Goal: Task Accomplishment & Management: Manage account settings

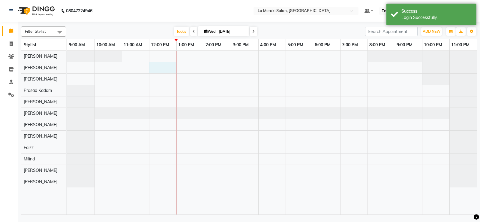
click at [153, 65] on div at bounding box center [271, 132] width 409 height 163
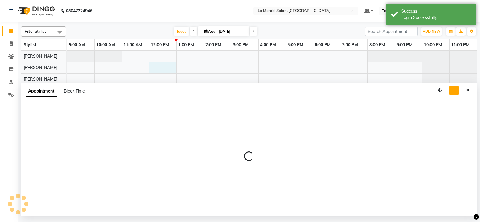
select select "5905"
select select "720"
select select "tentative"
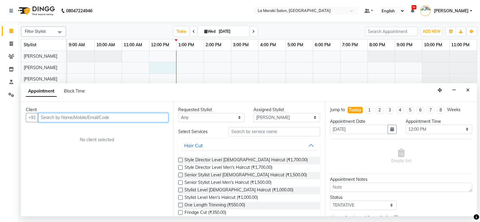
click at [143, 114] on input "text" at bounding box center [103, 117] width 130 height 9
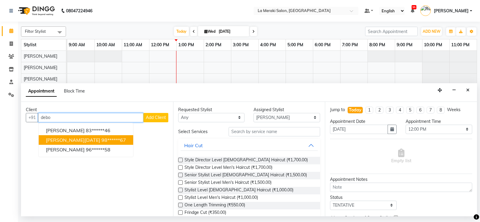
click at [77, 137] on span "[PERSON_NAME][DATE]" at bounding box center [73, 140] width 54 height 6
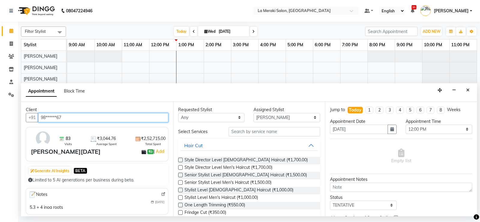
type input "98******67"
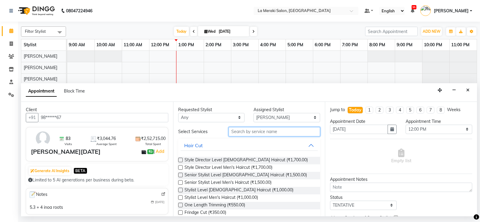
click at [294, 131] on input "text" at bounding box center [274, 131] width 92 height 9
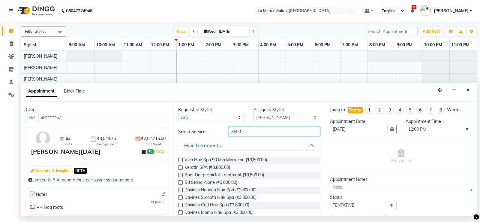
type input "3800"
click at [181, 161] on label at bounding box center [180, 159] width 4 height 4
click at [181, 161] on input "checkbox" at bounding box center [180, 160] width 4 height 4
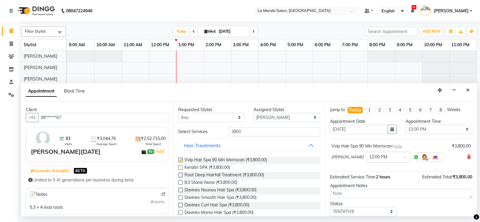
checkbox input "false"
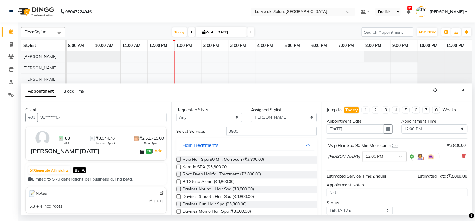
scroll to position [38, 0]
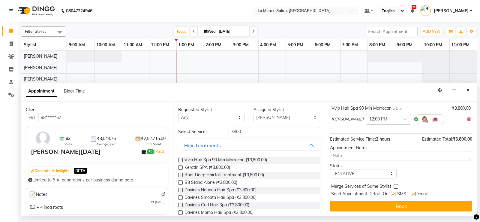
click at [395, 193] on label at bounding box center [393, 193] width 4 height 4
click at [395, 193] on input "checkbox" at bounding box center [393, 194] width 4 height 4
checkbox input "false"
click at [413, 194] on label at bounding box center [413, 193] width 4 height 4
click at [413, 194] on input "checkbox" at bounding box center [413, 194] width 4 height 4
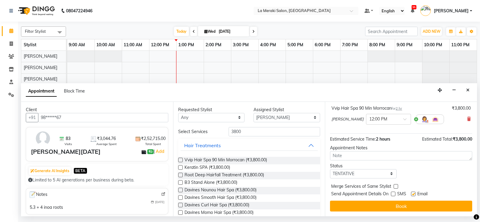
checkbox input "false"
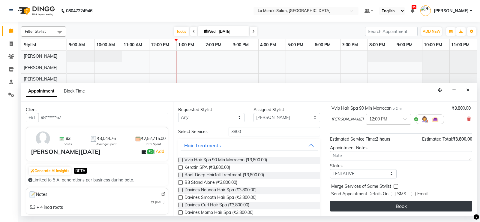
click at [385, 202] on button "Book" at bounding box center [401, 205] width 142 height 11
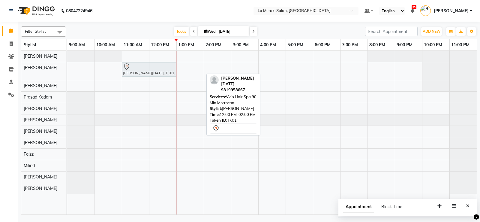
drag, startPoint x: 192, startPoint y: 68, endPoint x: 188, endPoint y: 68, distance: 4.2
click at [67, 67] on div "[PERSON_NAME][DATE], TK01, 12:00 PM-02:00 PM, Vvip Hair Spa 90 Min [GEOGRAPHIC_…" at bounding box center [67, 71] width 0 height 18
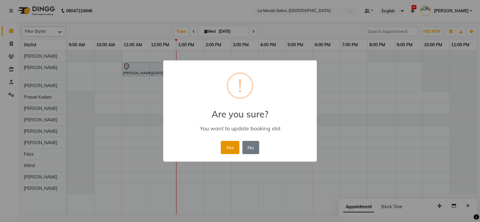
click at [234, 147] on button "Yes" at bounding box center [230, 147] width 18 height 13
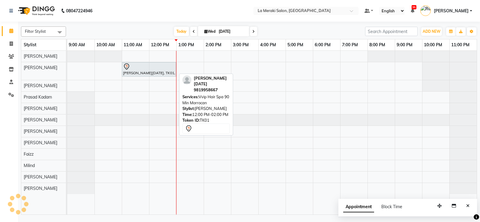
click at [153, 66] on div at bounding box center [149, 66] width 52 height 7
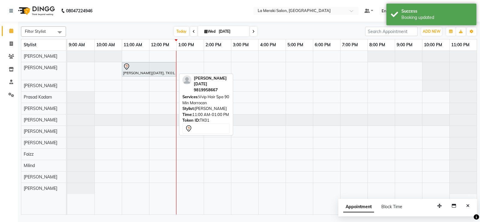
click at [156, 70] on div at bounding box center [149, 66] width 52 height 7
select select "7"
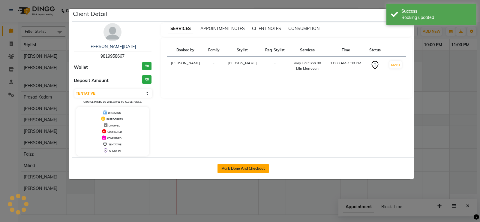
click at [228, 168] on button "Mark Done And Checkout" at bounding box center [242, 168] width 51 height 10
select select "service"
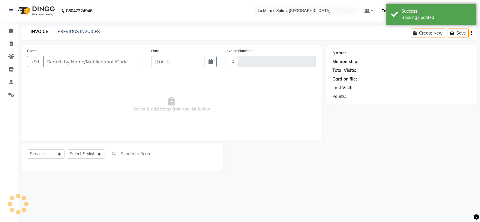
type input "2319"
select select "438"
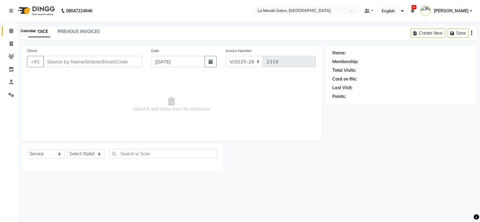
click at [13, 29] on span at bounding box center [11, 31] width 10 height 7
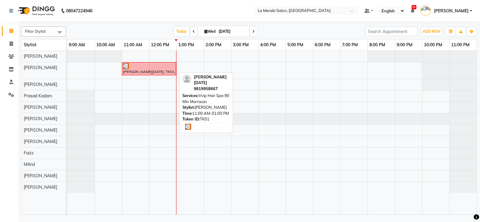
click at [152, 70] on div "[PERSON_NAME][DATE], TK01, 11:00 AM-01:00 PM, Vvip Hair Spa 90 Min Morrocan" at bounding box center [148, 68] width 53 height 11
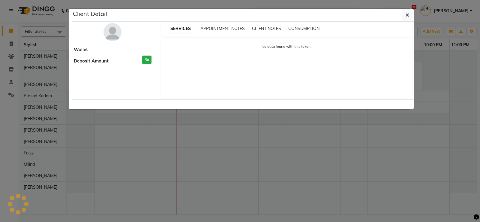
select select "3"
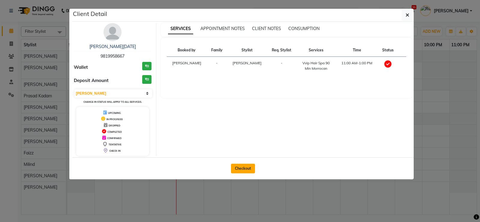
click at [246, 169] on button "Checkout" at bounding box center [243, 168] width 24 height 10
select select "service"
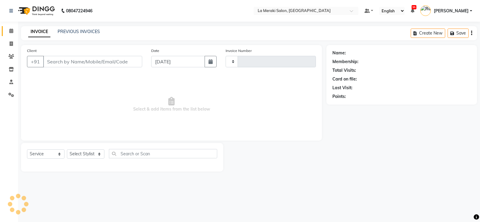
type input "2319"
select select "438"
type input "98******67"
select select "5905"
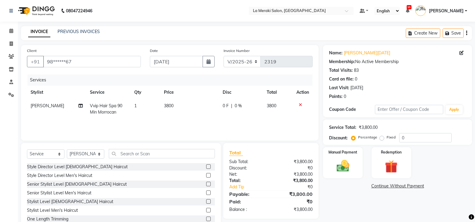
click at [152, 109] on td "1" at bounding box center [146, 109] width 30 height 20
select select "5905"
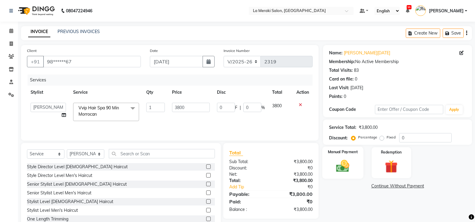
click at [338, 166] on img at bounding box center [342, 165] width 21 height 15
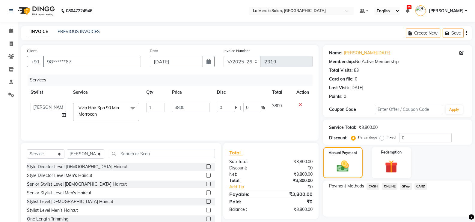
click at [374, 188] on span "CASH" at bounding box center [373, 186] width 13 height 7
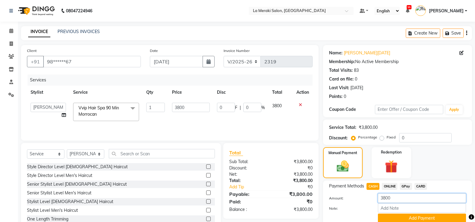
click at [404, 197] on input "3800" at bounding box center [422, 197] width 88 height 9
type input "3"
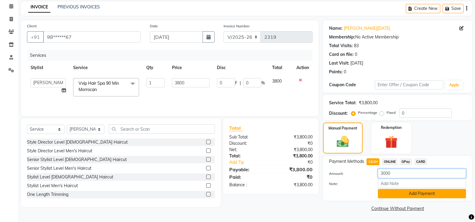
type input "3000"
click at [403, 195] on button "Add Payment" at bounding box center [422, 193] width 88 height 9
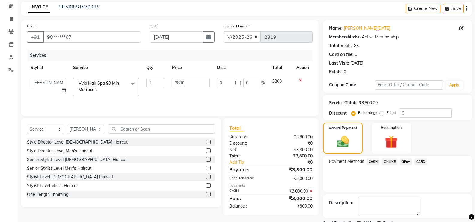
scroll to position [50, 0]
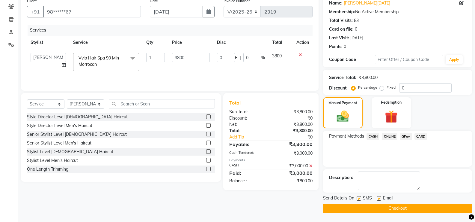
click at [360, 198] on label at bounding box center [359, 198] width 4 height 4
click at [360, 198] on input "checkbox" at bounding box center [359, 198] width 4 height 4
checkbox input "false"
click at [380, 197] on label at bounding box center [379, 198] width 4 height 4
click at [380, 197] on input "checkbox" at bounding box center [379, 198] width 4 height 4
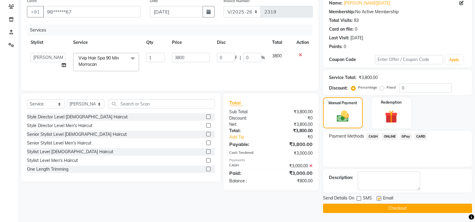
checkbox input "false"
click at [374, 207] on button "Checkout" at bounding box center [397, 207] width 149 height 9
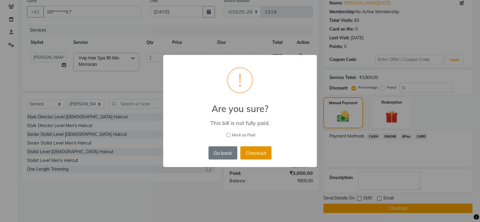
click at [264, 153] on button "Checkout" at bounding box center [255, 152] width 31 height 13
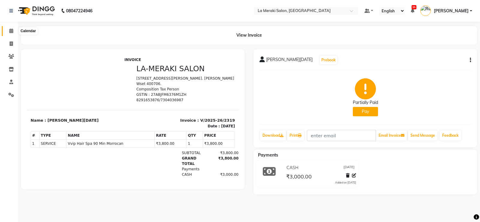
click at [12, 32] on icon at bounding box center [11, 30] width 4 height 4
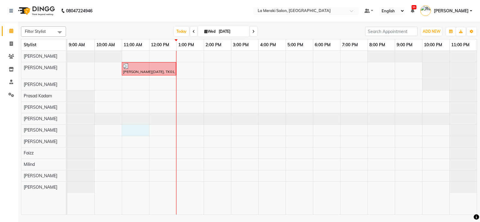
click at [144, 132] on div "[PERSON_NAME][DATE], TK01, 11:00 AM-01:00 PM, Vvip Hair Spa 90 Min Morrocan" at bounding box center [271, 132] width 409 height 163
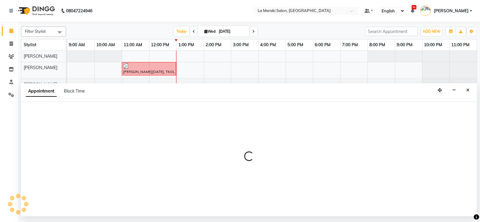
select select "61525"
select select "tentative"
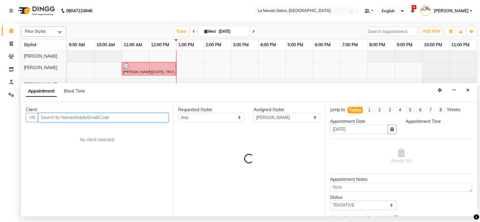
select select "660"
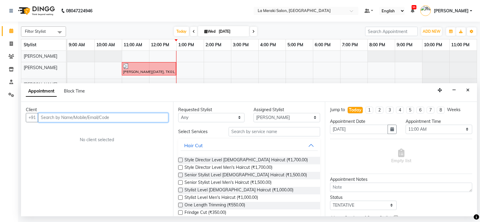
click at [140, 118] on input "text" at bounding box center [103, 117] width 130 height 9
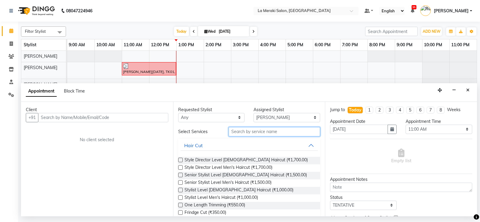
click at [281, 133] on input "text" at bounding box center [274, 131] width 92 height 9
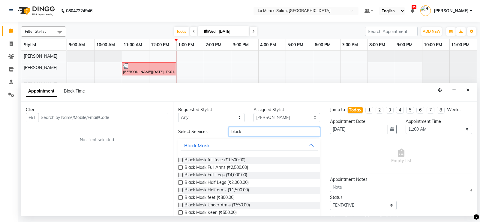
type input "black"
click at [180, 161] on label at bounding box center [180, 159] width 4 height 4
click at [180, 161] on input "checkbox" at bounding box center [180, 160] width 4 height 4
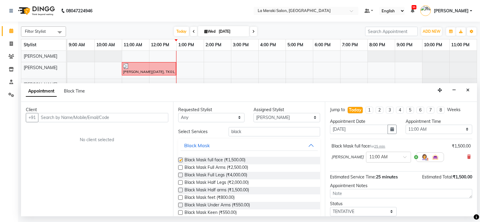
checkbox input "false"
click at [114, 114] on input "text" at bounding box center [103, 117] width 130 height 9
click at [292, 118] on select "Select [PERSON_NAME] Anus [PERSON_NAME] Faizz [PERSON_NAME] [PERSON_NAME] [PERS…" at bounding box center [286, 117] width 67 height 9
select select "64939"
click at [253, 113] on select "Select [PERSON_NAME] Anus [PERSON_NAME] Faizz [PERSON_NAME] [PERSON_NAME] [PERS…" at bounding box center [286, 117] width 67 height 9
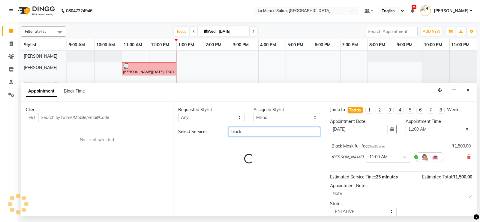
click at [260, 131] on input "black" at bounding box center [274, 131] width 92 height 9
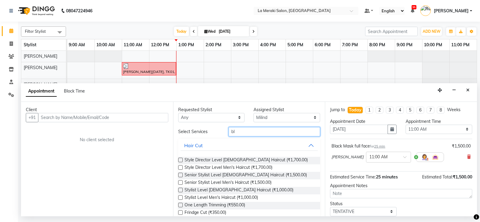
type input "b"
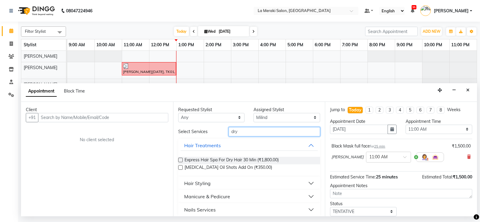
type input "dry"
click at [308, 195] on button "Manicure & Pedicure" at bounding box center [248, 196] width 137 height 11
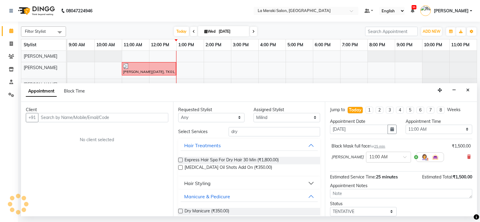
click at [180, 209] on label at bounding box center [180, 210] width 4 height 4
click at [180, 209] on input "checkbox" at bounding box center [180, 211] width 4 height 4
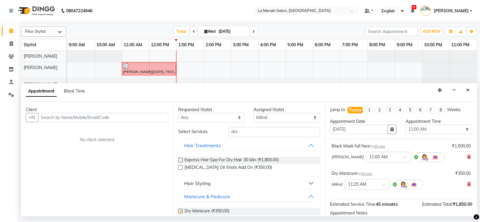
checkbox input "false"
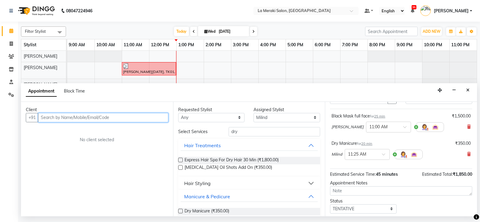
click at [125, 117] on input "text" at bounding box center [103, 117] width 130 height 9
click at [118, 121] on input "text" at bounding box center [103, 117] width 130 height 9
type input "97025471000"
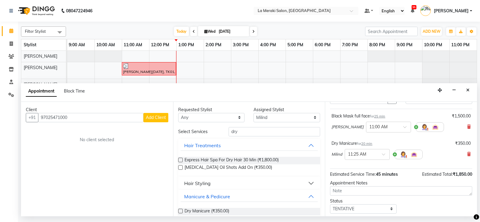
click at [157, 115] on span "Add Client" at bounding box center [156, 117] width 20 height 5
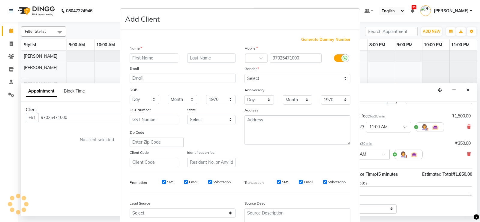
click at [159, 57] on input "text" at bounding box center [154, 57] width 49 height 9
type input "[PERSON_NAME]"
click at [200, 58] on input "text" at bounding box center [211, 57] width 49 height 9
type input "p"
type input "Patil"
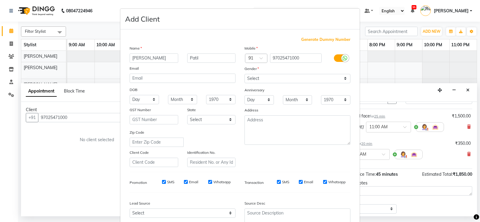
click at [342, 57] on icon at bounding box center [344, 57] width 5 height 5
click at [0, 0] on input "checkbox" at bounding box center [0, 0] width 0 height 0
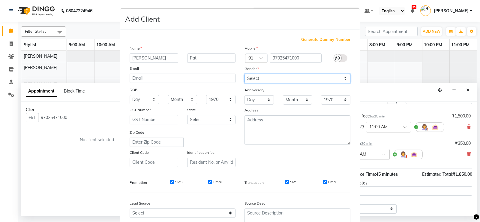
click at [296, 80] on select "Select [DEMOGRAPHIC_DATA] [DEMOGRAPHIC_DATA] Other Prefer Not To Say" at bounding box center [297, 78] width 106 height 9
select select "[DEMOGRAPHIC_DATA]"
click at [244, 74] on select "Select [DEMOGRAPHIC_DATA] [DEMOGRAPHIC_DATA] Other Prefer Not To Say" at bounding box center [297, 78] width 106 height 9
drag, startPoint x: 284, startPoint y: 182, endPoint x: 319, endPoint y: 182, distance: 34.8
click at [285, 183] on input "SMS" at bounding box center [287, 182] width 4 height 4
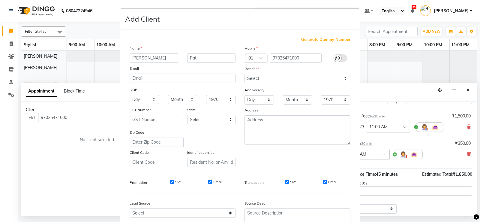
checkbox input "false"
click at [323, 181] on input "Email" at bounding box center [325, 182] width 4 height 4
checkbox input "false"
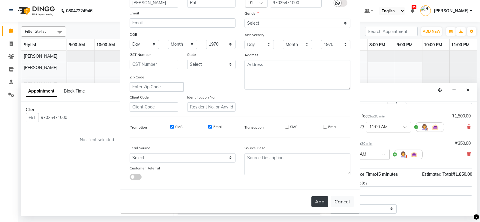
click at [320, 198] on button "Add" at bounding box center [319, 201] width 17 height 11
type input "97*******00"
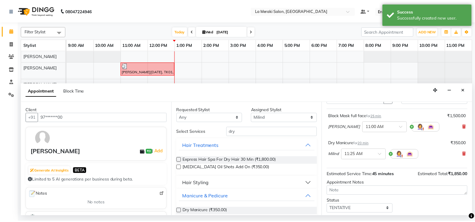
scroll to position [65, 0]
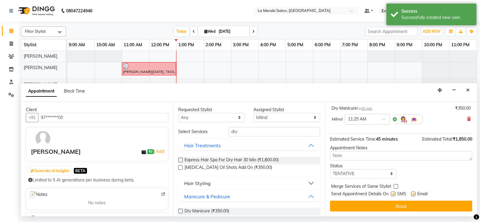
click at [394, 192] on label at bounding box center [393, 193] width 4 height 4
click at [394, 192] on input "checkbox" at bounding box center [393, 194] width 4 height 4
checkbox input "false"
click at [413, 193] on label at bounding box center [413, 193] width 4 height 4
click at [413, 193] on input "checkbox" at bounding box center [413, 194] width 4 height 4
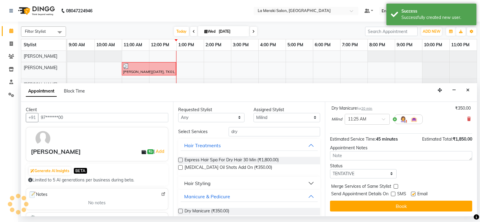
checkbox input "false"
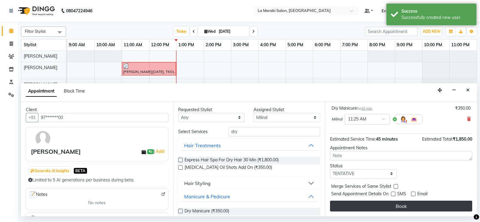
click at [406, 205] on button "Book" at bounding box center [401, 205] width 142 height 11
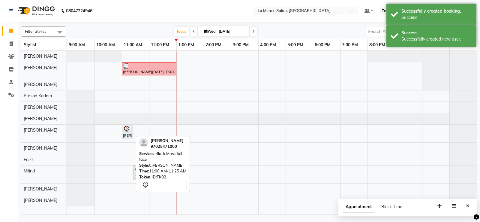
click at [128, 133] on div "[PERSON_NAME], TK02, 11:00 AM-11:25 AM, Black Mask full face" at bounding box center [127, 131] width 10 height 13
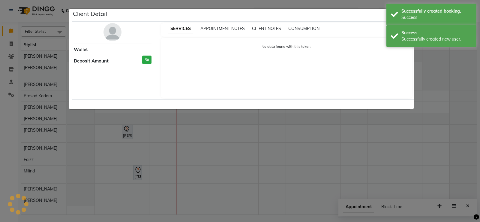
select select "7"
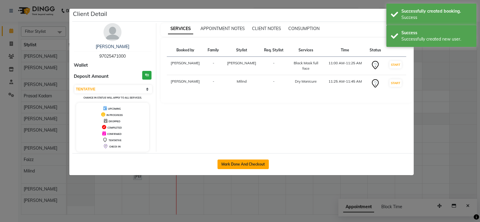
click at [250, 163] on button "Mark Done And Checkout" at bounding box center [242, 164] width 51 height 10
select select "service"
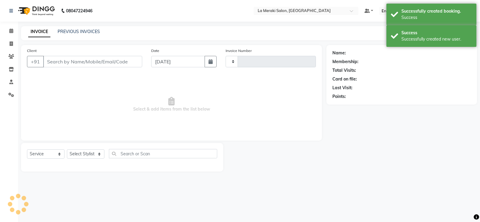
type input "2320"
select select "438"
type input "97*******00"
select select "64939"
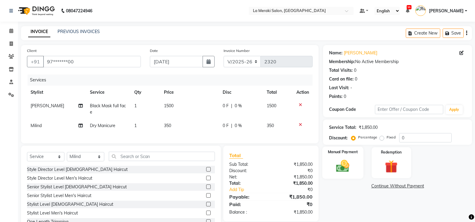
click at [341, 165] on img at bounding box center [342, 165] width 21 height 15
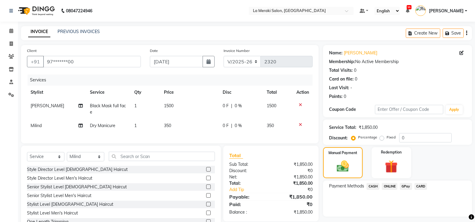
click at [416, 191] on div "Payment Methods CASH ONLINE GPay CARD" at bounding box center [397, 198] width 149 height 36
click at [422, 188] on span "CARD" at bounding box center [421, 186] width 13 height 7
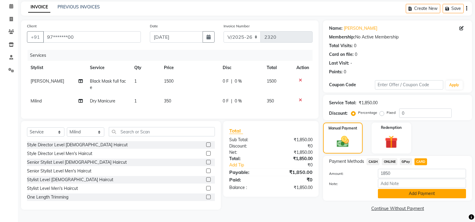
click at [408, 189] on button "Add Payment" at bounding box center [422, 193] width 88 height 9
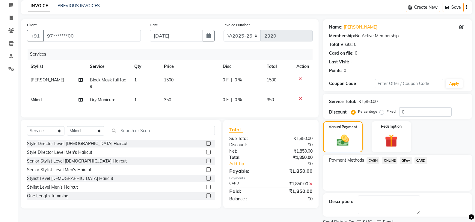
scroll to position [50, 0]
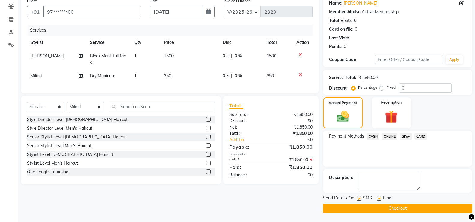
click at [360, 198] on label at bounding box center [359, 198] width 4 height 4
click at [360, 198] on input "checkbox" at bounding box center [359, 198] width 4 height 4
checkbox input "false"
click at [380, 198] on label at bounding box center [379, 198] width 4 height 4
click at [380, 198] on input "checkbox" at bounding box center [379, 198] width 4 height 4
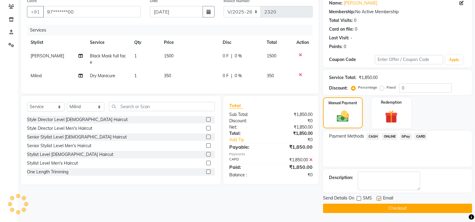
checkbox input "false"
click at [378, 206] on button "Checkout" at bounding box center [397, 207] width 149 height 9
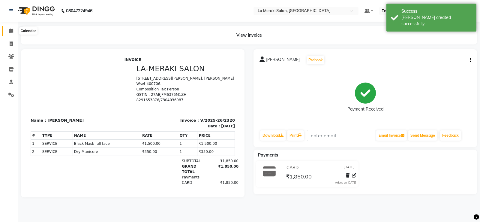
click at [14, 32] on span at bounding box center [11, 31] width 10 height 7
